Goal: Information Seeking & Learning: Learn about a topic

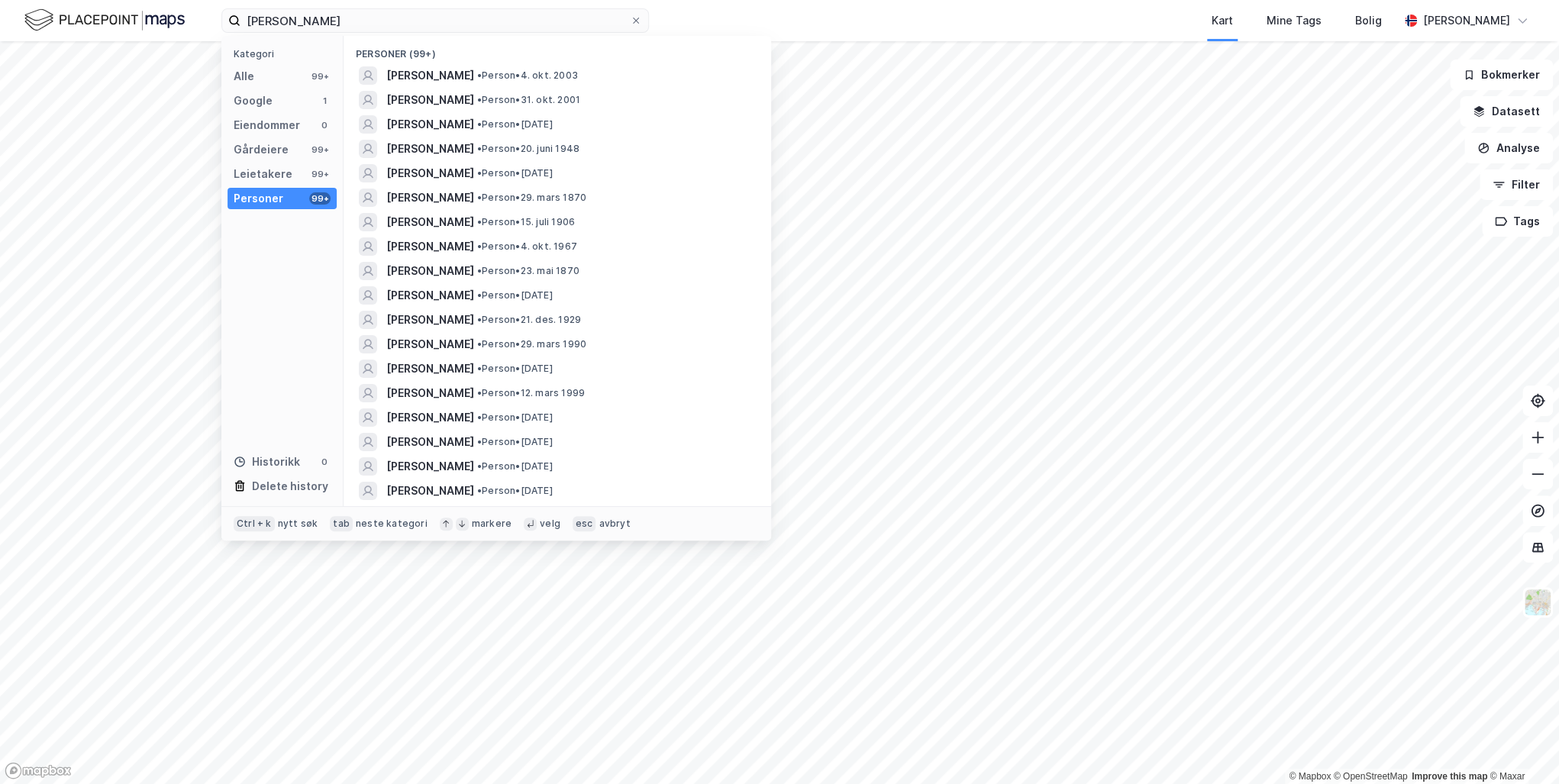
click at [235, 18] on label "[PERSON_NAME]" at bounding box center [436, 20] width 428 height 25
type input "ØVRE SKOGVEI 5D"
click at [252, 75] on div "Alle" at bounding box center [244, 76] width 21 height 19
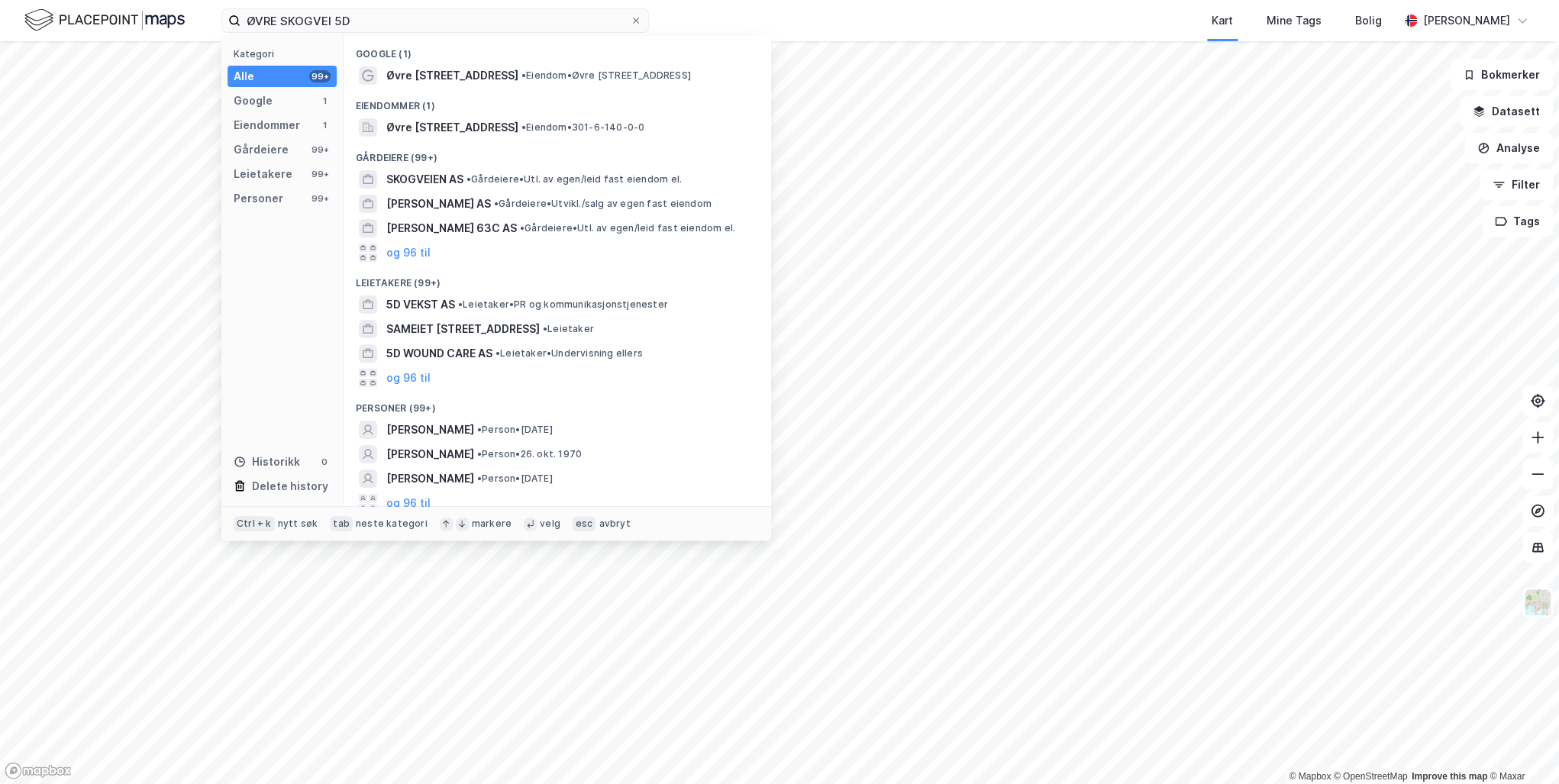
click at [521, 73] on span "• Eiendom • [STREET_ADDRESS]" at bounding box center [605, 75] width 169 height 12
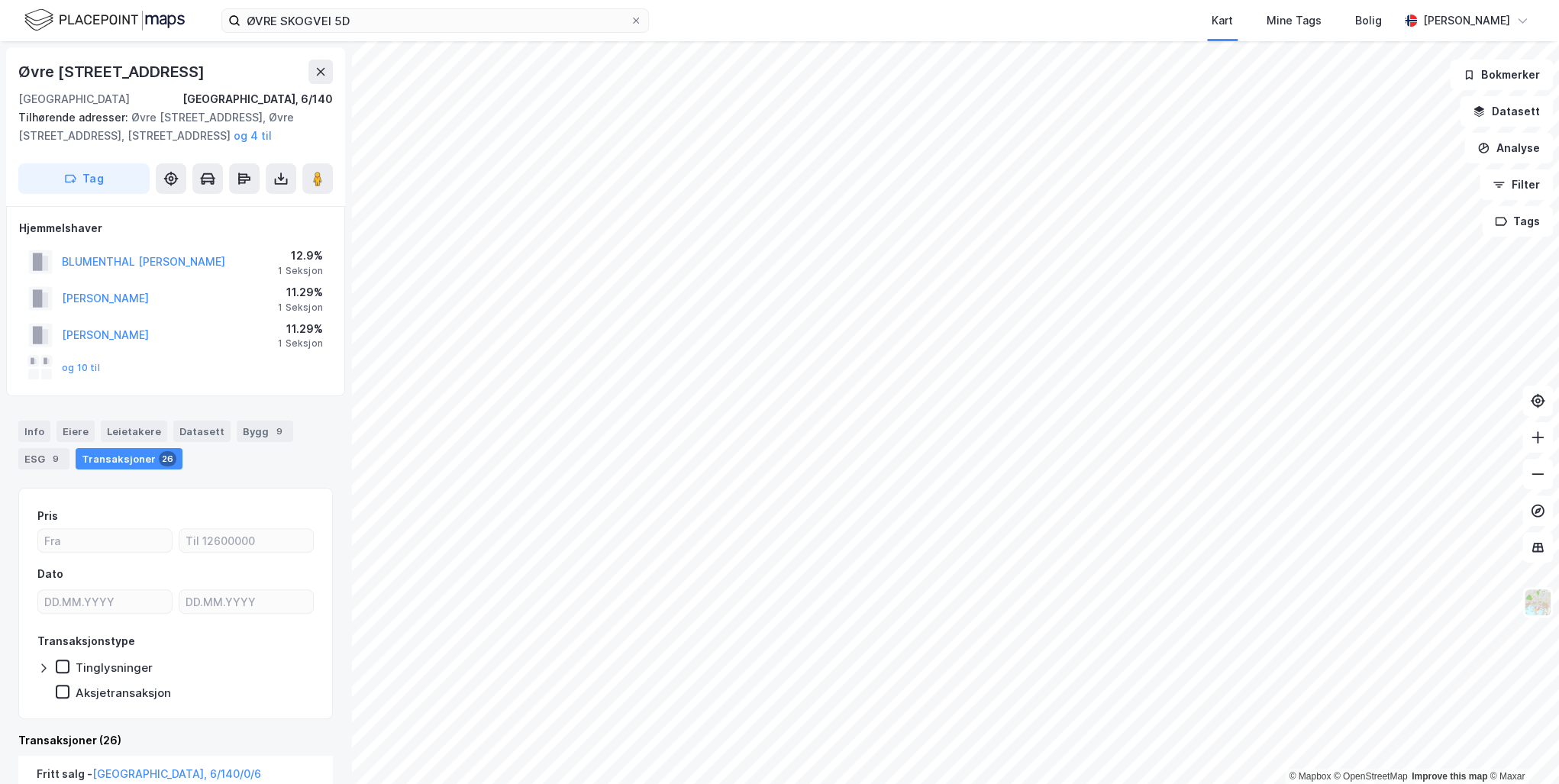
click at [0, 0] on button "[PERSON_NAME]" at bounding box center [0, 0] width 0 height 0
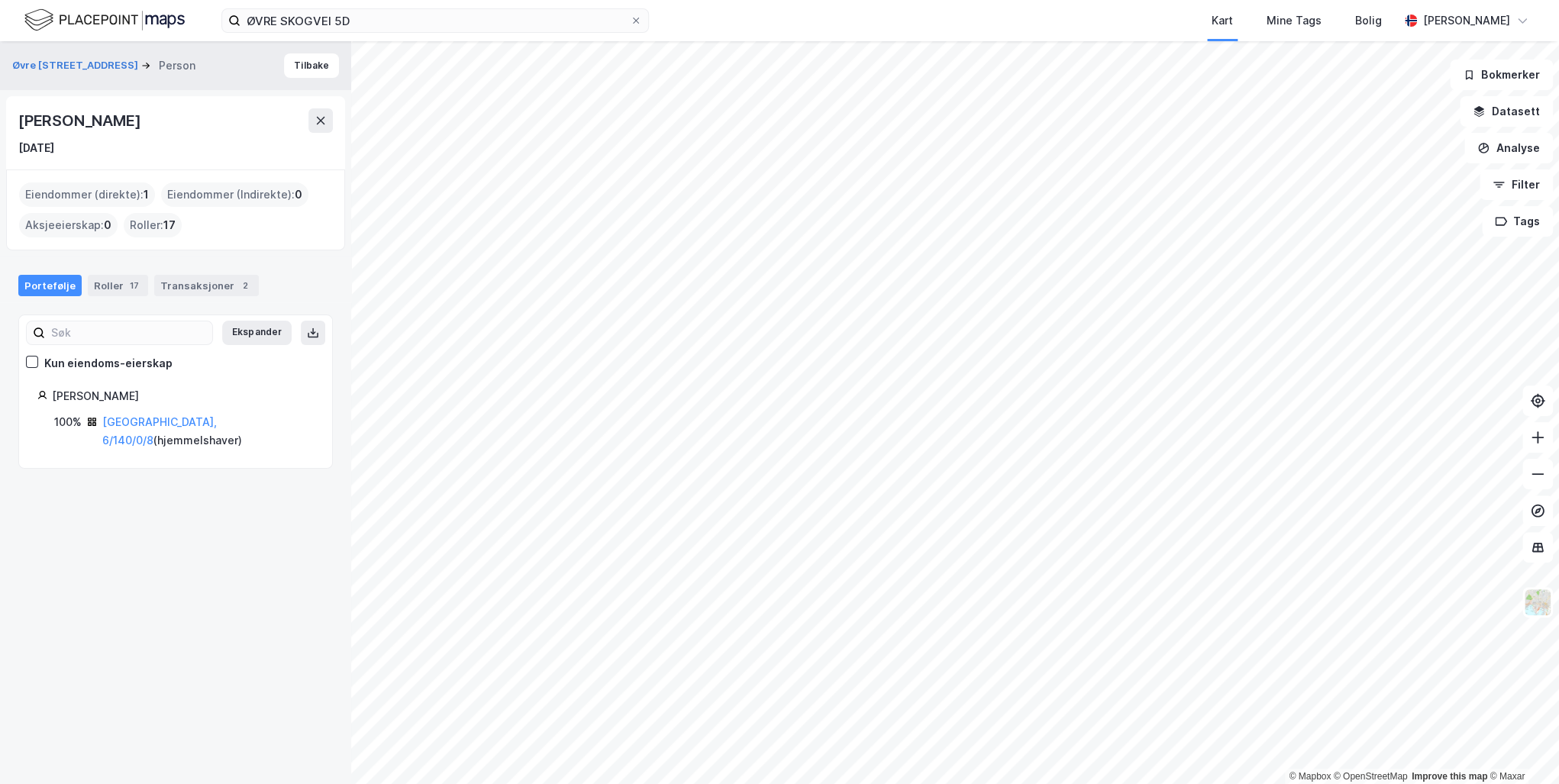
click at [199, 284] on div "Transaksjoner 2" at bounding box center [207, 286] width 105 height 22
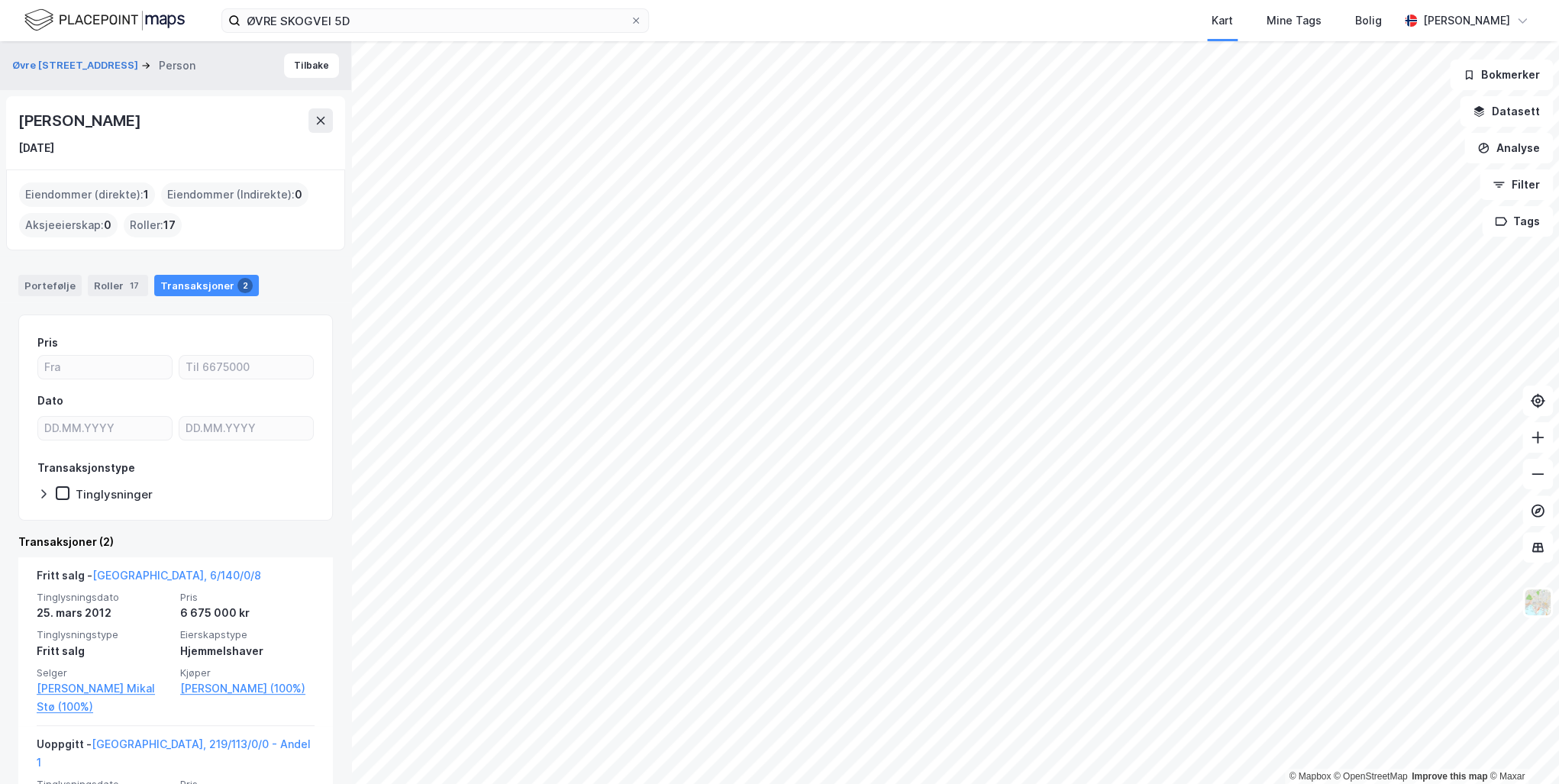
click at [156, 573] on link "[GEOGRAPHIC_DATA], 6/140/0/8" at bounding box center [176, 574] width 168 height 13
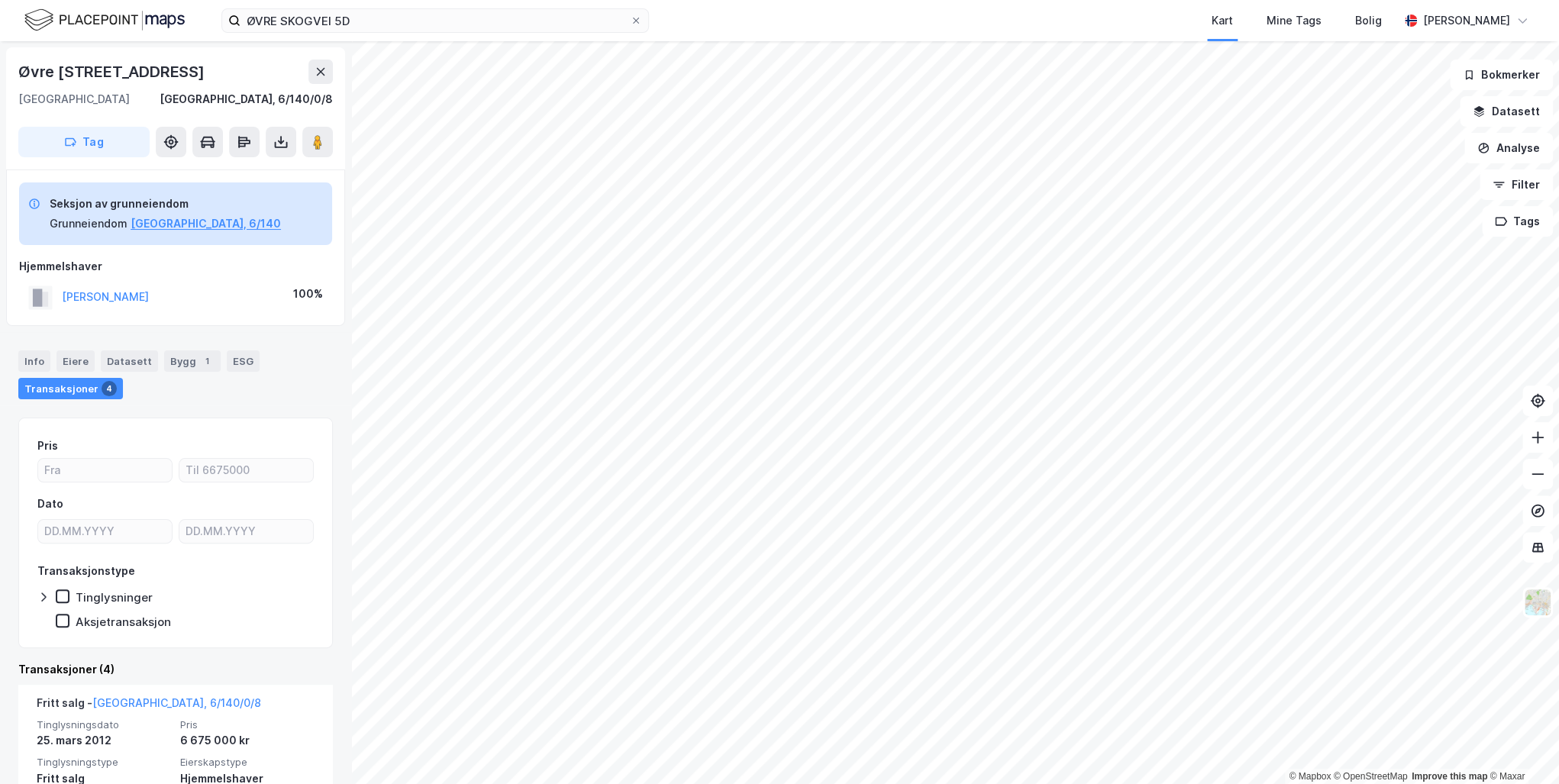
click at [0, 0] on button "[PERSON_NAME]" at bounding box center [0, 0] width 0 height 0
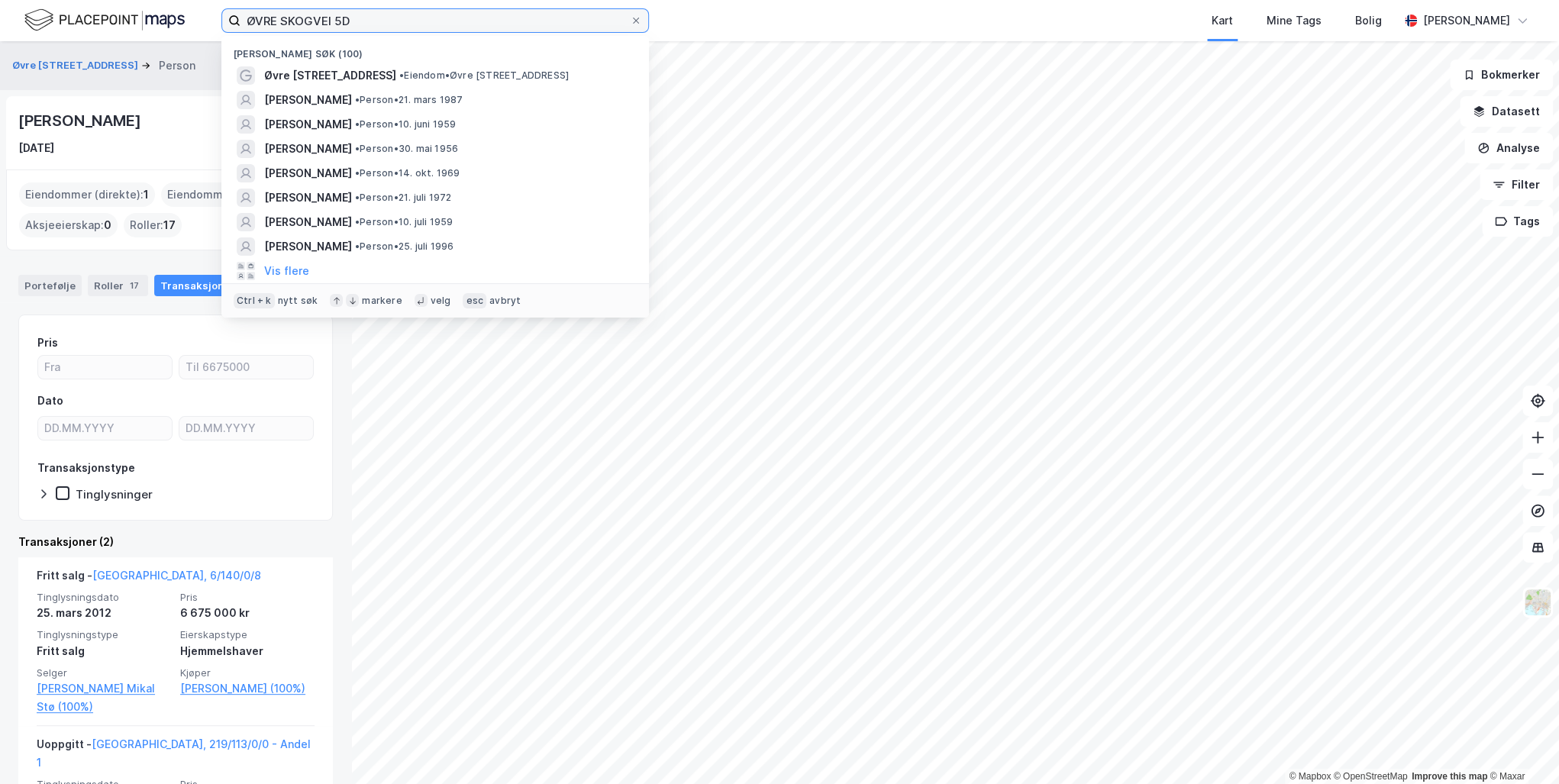
drag, startPoint x: 364, startPoint y: 18, endPoint x: 229, endPoint y: 17, distance: 135.0
click at [229, 17] on label "ØVRE SKOGVEI 5D" at bounding box center [436, 20] width 428 height 25
paste input "[PERSON_NAME]"
type input "[PERSON_NAME]"
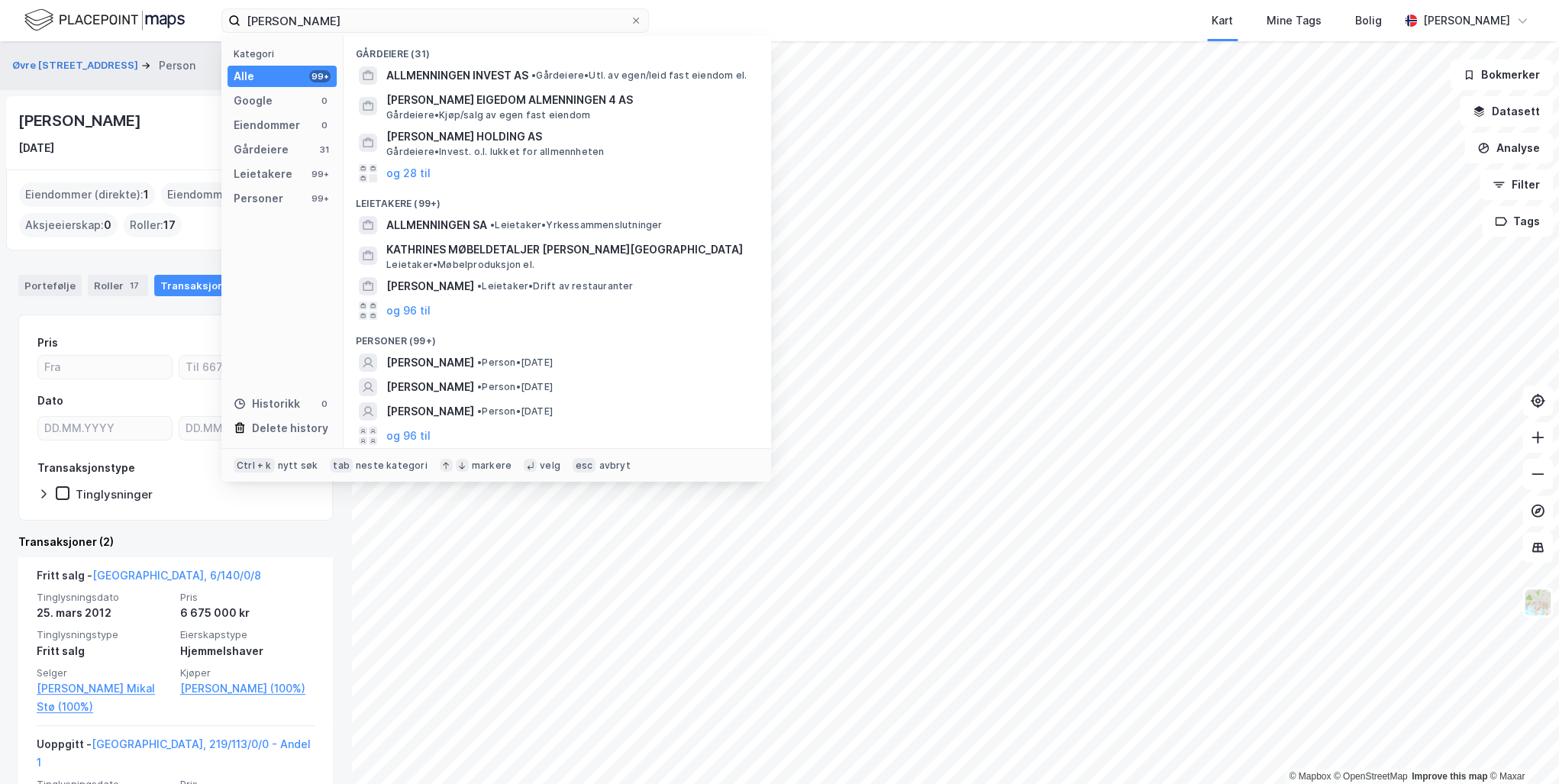
click at [474, 358] on span "[PERSON_NAME]" at bounding box center [430, 362] width 88 height 19
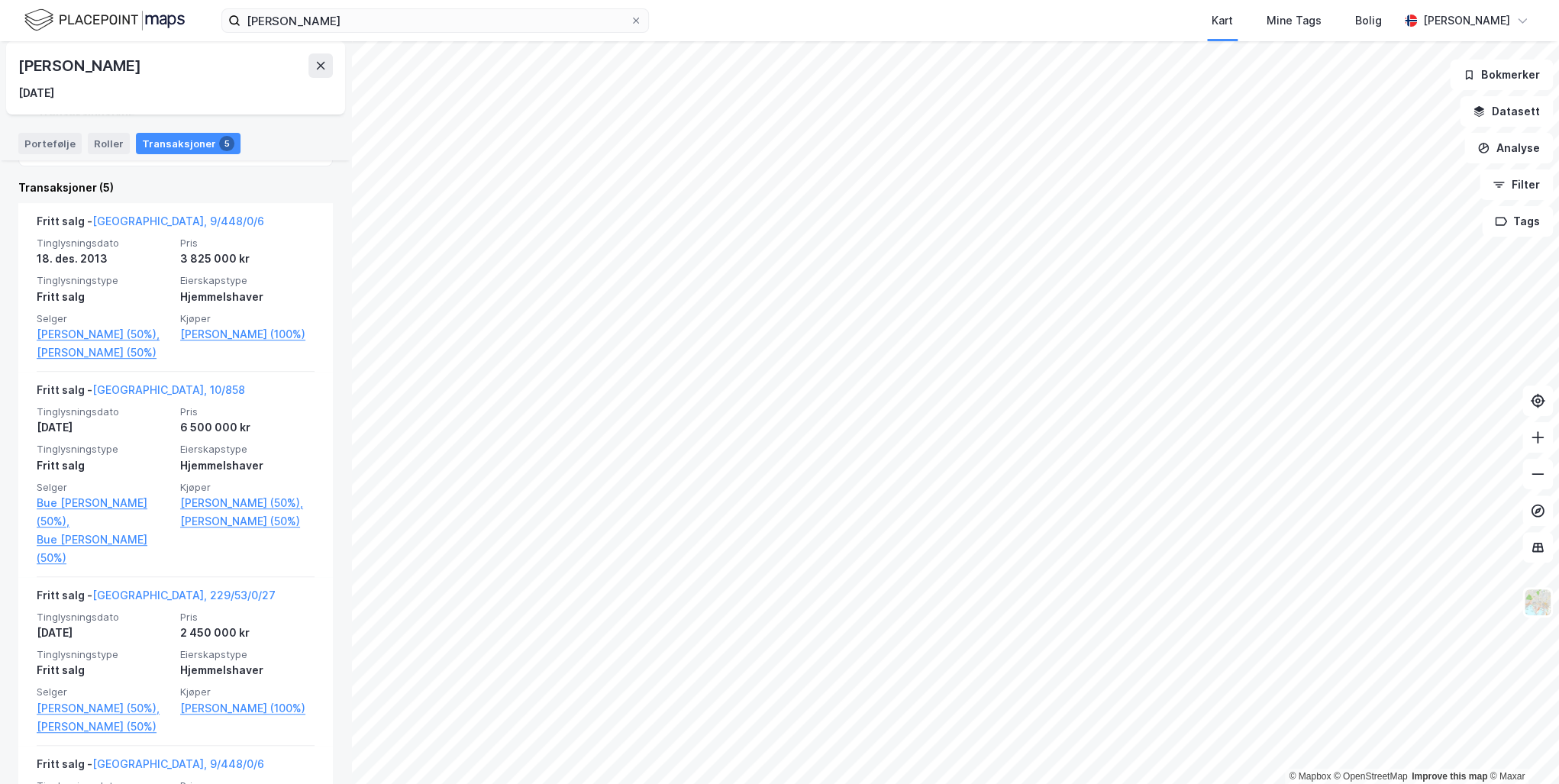
scroll to position [245, 0]
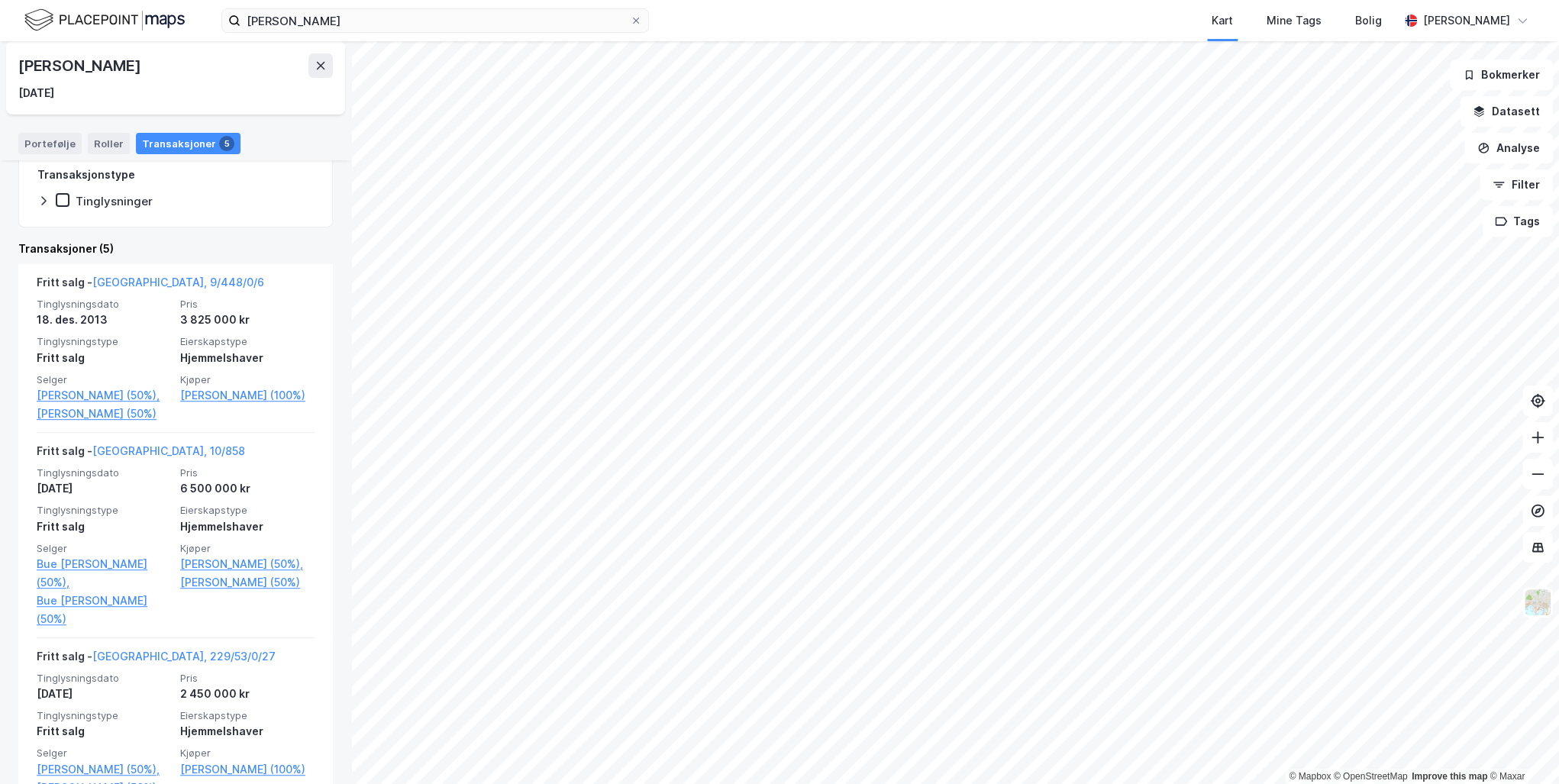
click at [78, 391] on link "[PERSON_NAME] (50%)," at bounding box center [104, 395] width 135 height 19
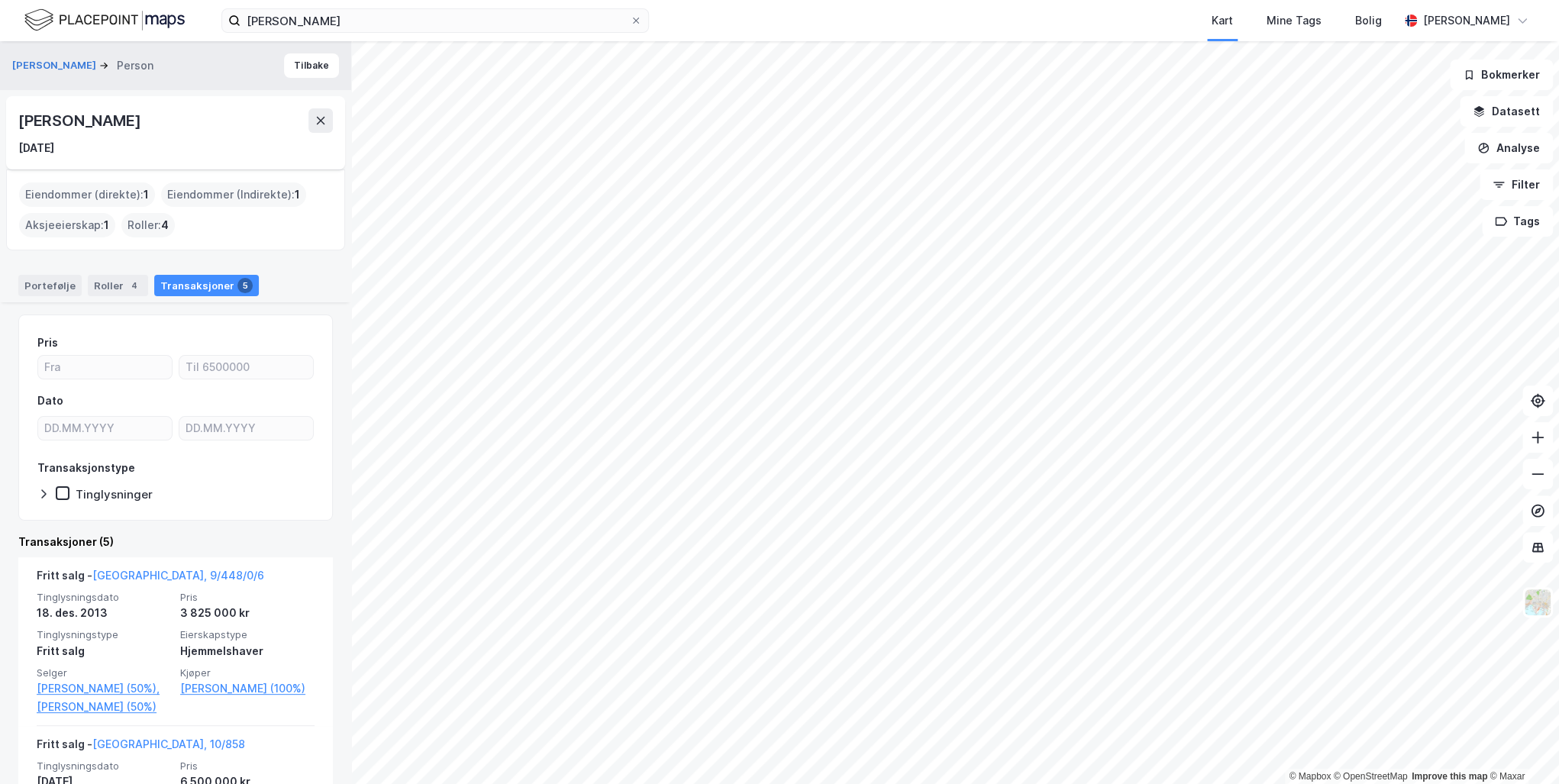
scroll to position [742, 0]
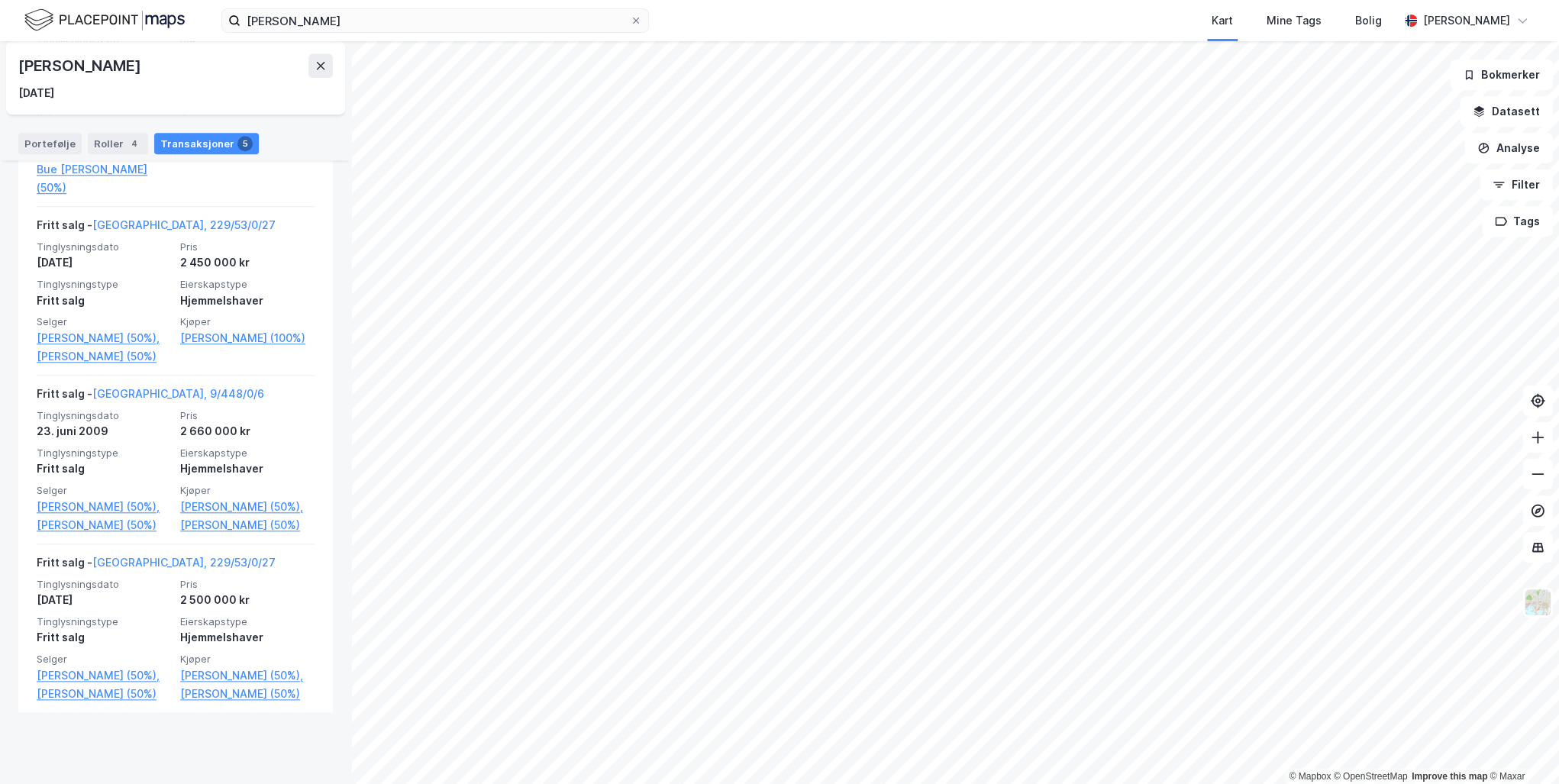
click at [145, 568] on link "[GEOGRAPHIC_DATA], 229/53/0/27" at bounding box center [183, 561] width 183 height 13
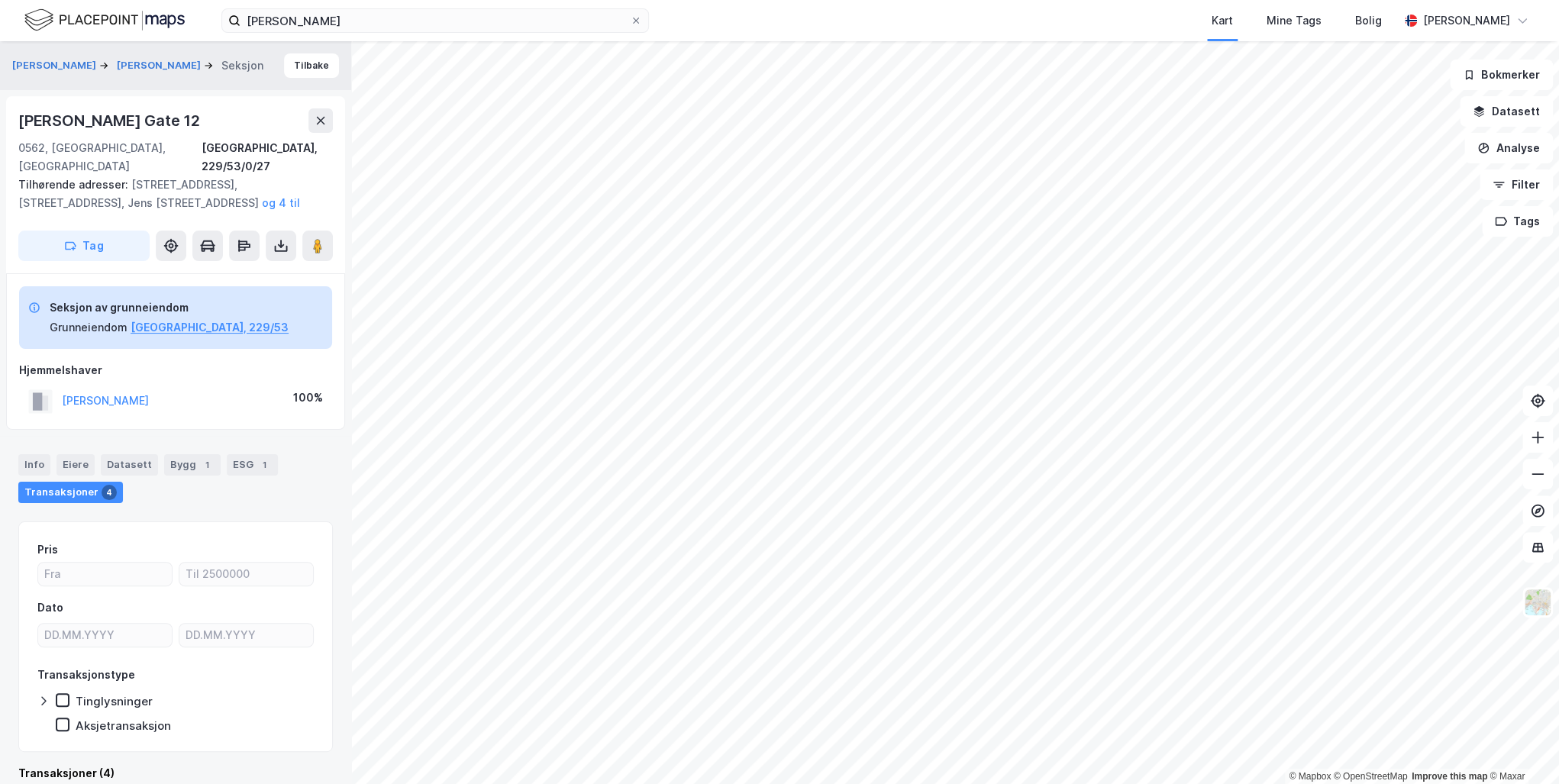
scroll to position [3, 0]
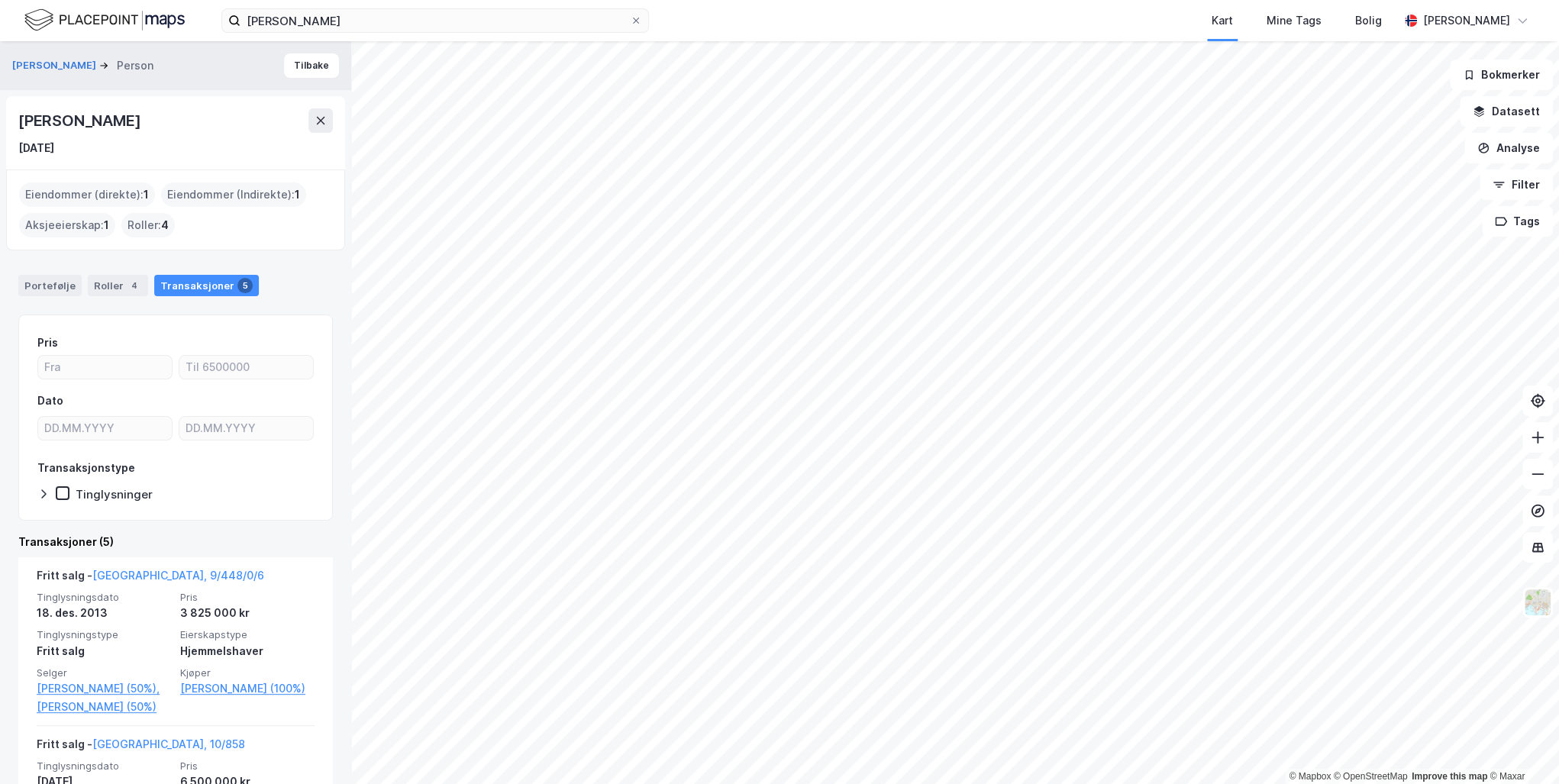
click at [322, 125] on icon at bounding box center [321, 121] width 12 height 12
